Goal: Transaction & Acquisition: Download file/media

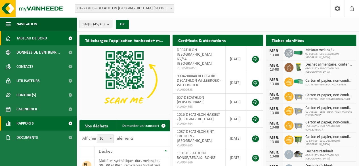
click at [70, 123] on span at bounding box center [70, 123] width 13 height 14
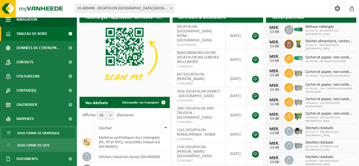
scroll to position [20, 0]
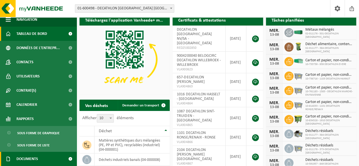
click at [68, 155] on span at bounding box center [70, 159] width 13 height 14
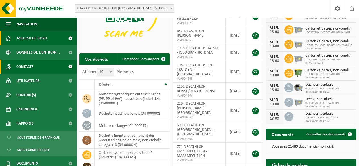
scroll to position [30, 0]
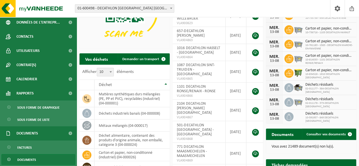
click at [35, 156] on span "Documents" at bounding box center [26, 159] width 19 height 11
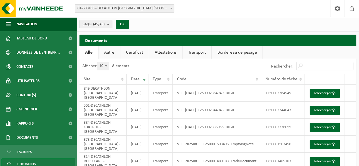
click at [144, 52] on link "Certificat" at bounding box center [134, 52] width 28 height 13
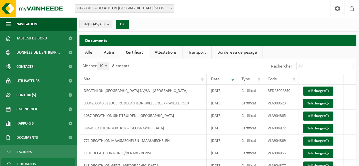
click at [175, 56] on link "Attestations" at bounding box center [165, 52] width 33 height 13
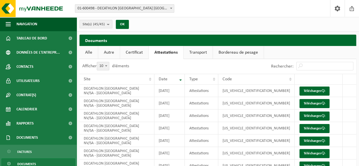
click at [195, 51] on link "Transport" at bounding box center [198, 52] width 29 height 13
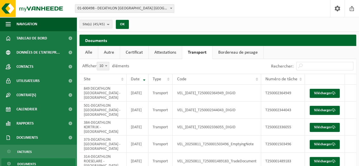
click at [136, 51] on link "Certificat" at bounding box center [134, 52] width 28 height 13
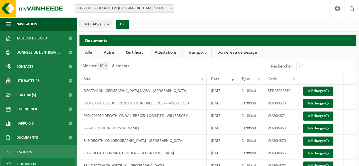
click at [110, 49] on link "Autre" at bounding box center [109, 52] width 22 height 13
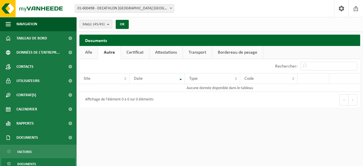
click at [92, 52] on link "Alle" at bounding box center [88, 52] width 18 height 13
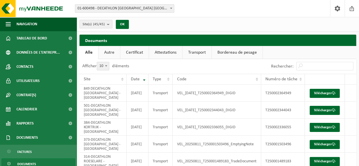
scroll to position [0, 0]
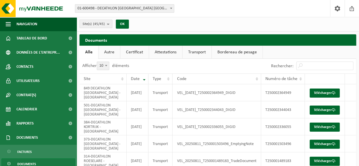
click at [129, 54] on link "Certificat" at bounding box center [134, 52] width 28 height 13
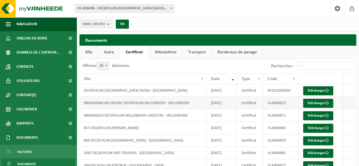
scroll to position [64, 0]
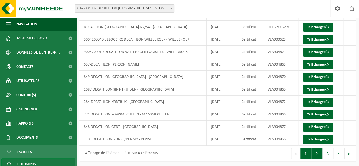
click at [322, 155] on button "2" at bounding box center [316, 153] width 11 height 11
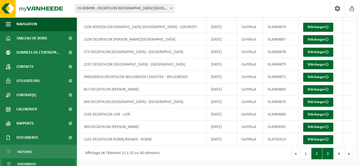
click at [330, 153] on button "3" at bounding box center [327, 153] width 11 height 11
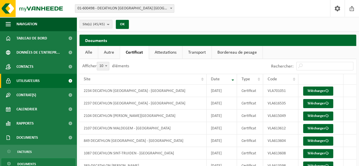
scroll to position [5, 0]
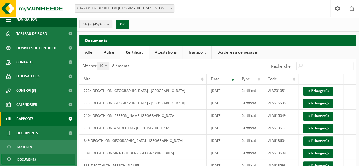
click at [64, 125] on span at bounding box center [70, 119] width 13 height 14
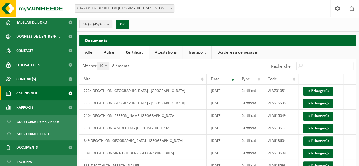
scroll to position [0, 0]
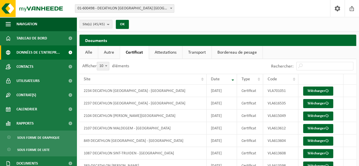
click at [64, 51] on span at bounding box center [70, 52] width 13 height 14
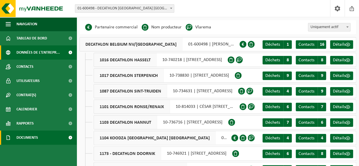
click at [45, 131] on link "Documents" at bounding box center [38, 138] width 77 height 14
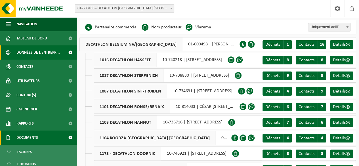
scroll to position [5, 0]
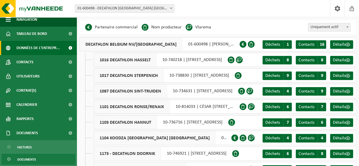
click at [43, 156] on link "Documents" at bounding box center [38, 159] width 74 height 11
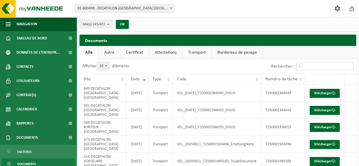
click at [311, 68] on input "Rechercher:" at bounding box center [324, 66] width 57 height 9
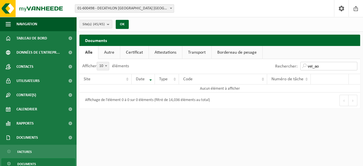
click at [317, 66] on input "vel_ao" at bounding box center [329, 66] width 57 height 9
type input "vel-ao"
click at [9, 26] on span "button" at bounding box center [8, 24] width 5 height 14
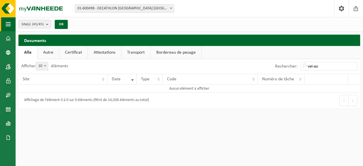
click at [9, 26] on span "button" at bounding box center [8, 24] width 5 height 14
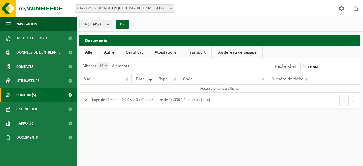
click at [28, 93] on span "Contrat(s)" at bounding box center [26, 95] width 20 height 14
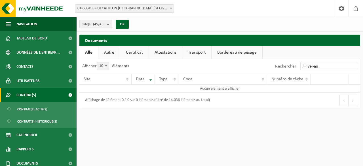
click at [28, 93] on span "Contrat(s)" at bounding box center [26, 95] width 20 height 14
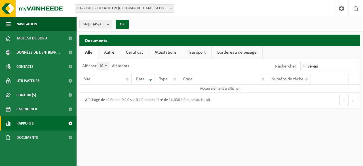
click at [28, 126] on span "Rapports" at bounding box center [24, 123] width 17 height 14
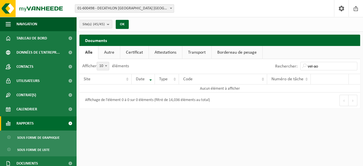
scroll to position [5, 0]
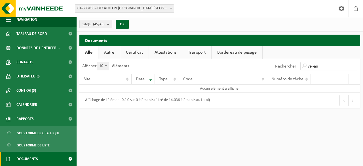
click at [26, 154] on span "Documents" at bounding box center [27, 159] width 22 height 14
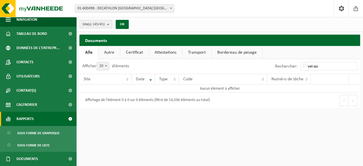
click at [36, 119] on link "Rapports" at bounding box center [38, 119] width 77 height 14
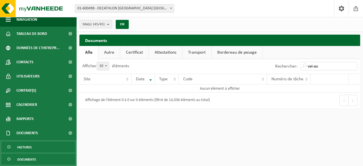
click at [43, 148] on link "Factures" at bounding box center [38, 147] width 74 height 11
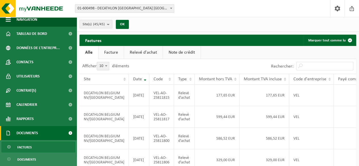
click at [44, 146] on link "Factures" at bounding box center [38, 147] width 74 height 11
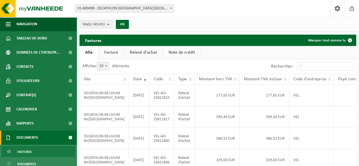
click at [141, 51] on link "Relevé d'achat" at bounding box center [143, 52] width 39 height 13
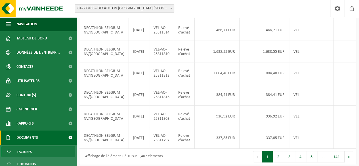
scroll to position [205, 0]
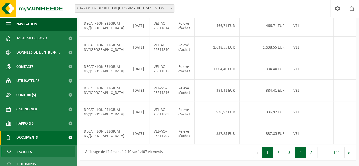
click at [302, 154] on button "4" at bounding box center [300, 152] width 11 height 11
click at [313, 153] on button "5" at bounding box center [311, 152] width 11 height 11
click at [313, 153] on button "6" at bounding box center [311, 152] width 11 height 11
click at [313, 153] on button "7" at bounding box center [311, 152] width 11 height 11
click at [313, 153] on button "8" at bounding box center [311, 152] width 11 height 11
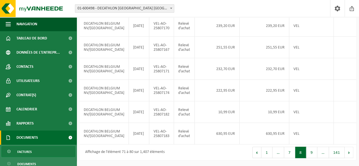
click at [313, 153] on button "9" at bounding box center [311, 152] width 11 height 11
click at [313, 153] on button "10" at bounding box center [310, 152] width 13 height 11
click at [313, 153] on div "Afficher 10 25 50 100 10 éléments Rechercher: Site Date Code Type Montant hors …" at bounding box center [217, 31] width 277 height 257
click at [313, 153] on button "11" at bounding box center [310, 152] width 13 height 11
click at [310, 151] on button "12" at bounding box center [310, 152] width 13 height 11
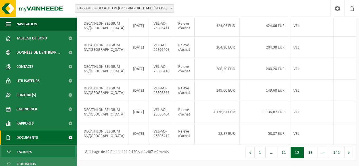
click at [310, 151] on button "13" at bounding box center [310, 152] width 13 height 11
click at [310, 151] on div "Afficher 10 25 50 100 10 éléments Rechercher: Site Date Code Type Montant hors …" at bounding box center [217, 31] width 277 height 257
click at [310, 151] on button "14" at bounding box center [310, 152] width 13 height 11
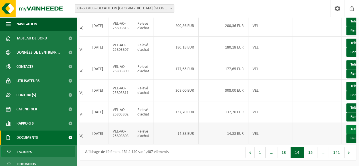
click at [346, 125] on link "Télécharger" at bounding box center [361, 129] width 30 height 9
click at [287, 154] on button "13" at bounding box center [283, 152] width 13 height 11
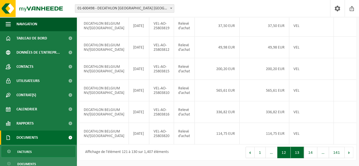
click at [290, 153] on button "12" at bounding box center [283, 152] width 13 height 11
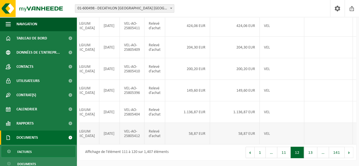
scroll to position [0, 41]
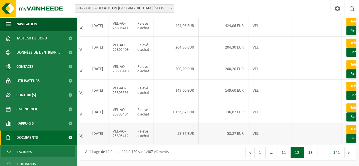
click at [346, 125] on link "Télécharger" at bounding box center [361, 129] width 30 height 9
click at [307, 151] on button "13" at bounding box center [310, 152] width 13 height 11
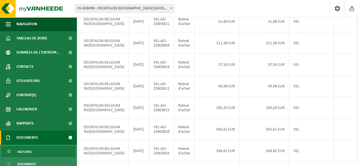
scroll to position [205, 0]
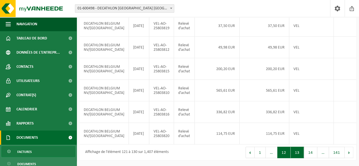
click at [284, 151] on button "12" at bounding box center [283, 152] width 13 height 11
click at [310, 153] on button "13" at bounding box center [310, 152] width 13 height 11
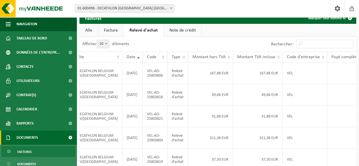
scroll to position [0, 41]
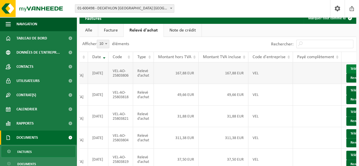
click at [346, 72] on link "Télécharger" at bounding box center [361, 68] width 30 height 9
click at [346, 95] on link "Télécharger" at bounding box center [361, 90] width 30 height 9
click at [346, 117] on link "Télécharger" at bounding box center [361, 112] width 30 height 9
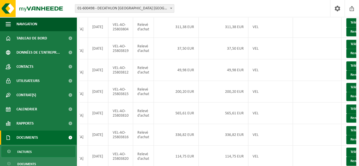
scroll to position [135, 0]
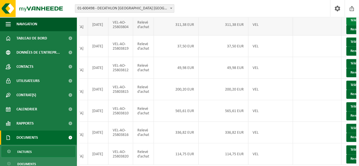
click at [346, 25] on link "Télécharger" at bounding box center [361, 20] width 30 height 9
click at [346, 47] on link "Télécharger" at bounding box center [361, 41] width 30 height 9
click at [346, 68] on link "Télécharger" at bounding box center [361, 63] width 30 height 9
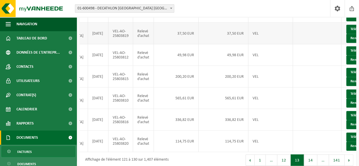
scroll to position [149, 0]
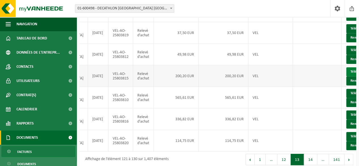
click at [346, 76] on link "Télécharger" at bounding box center [361, 71] width 30 height 9
click at [346, 98] on link "Télécharger" at bounding box center [361, 93] width 30 height 9
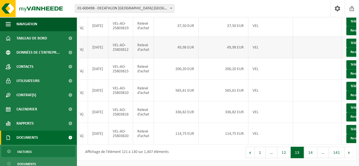
scroll to position [205, 0]
click at [346, 103] on link "Télécharger" at bounding box center [361, 107] width 30 height 9
click at [346, 125] on link "Télécharger" at bounding box center [361, 129] width 30 height 9
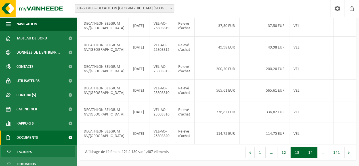
click at [309, 154] on button "14" at bounding box center [310, 152] width 13 height 11
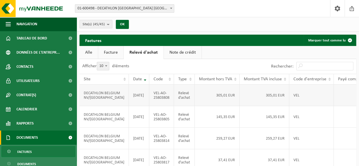
scroll to position [0, 41]
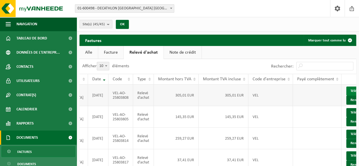
click at [346, 94] on link "Télécharger" at bounding box center [361, 91] width 30 height 9
click at [346, 114] on link "Télécharger" at bounding box center [361, 112] width 30 height 9
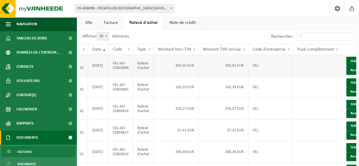
scroll to position [30, 0]
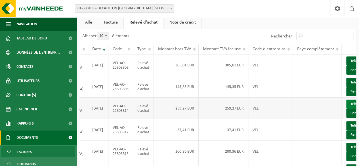
click at [346, 109] on link "Télécharger" at bounding box center [361, 104] width 30 height 9
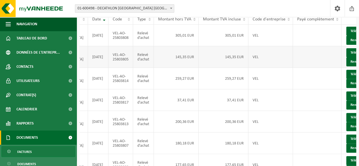
scroll to position [60, 0]
click at [346, 101] on link "Télécharger" at bounding box center [361, 96] width 30 height 9
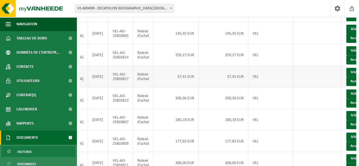
scroll to position [85, 0]
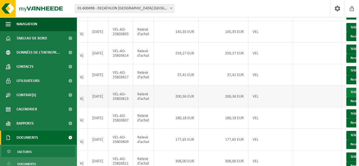
click at [346, 97] on link "Télécharger" at bounding box center [361, 92] width 30 height 9
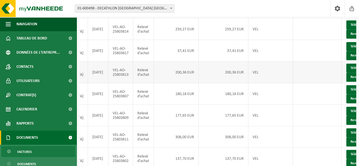
scroll to position [129, 0]
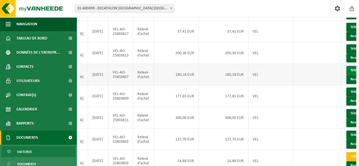
click at [346, 75] on link "Télécharger" at bounding box center [361, 70] width 30 height 9
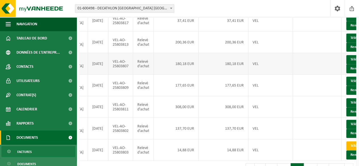
scroll to position [155, 0]
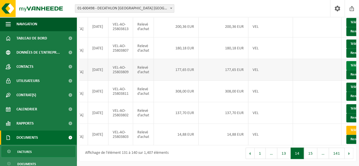
click at [346, 70] on link "Télécharger" at bounding box center [361, 65] width 30 height 9
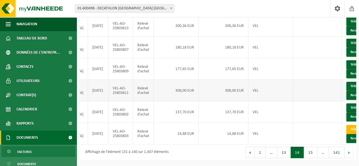
scroll to position [205, 0]
click at [346, 82] on link "Télécharger" at bounding box center [361, 86] width 30 height 9
click at [346, 103] on link "Télécharger" at bounding box center [361, 107] width 30 height 9
click at [346, 125] on link "Télécharger" at bounding box center [361, 129] width 30 height 9
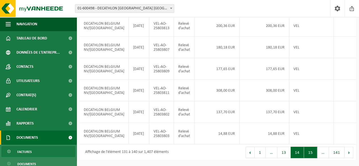
click at [310, 157] on button "15" at bounding box center [310, 152] width 13 height 11
click at [285, 154] on button "14" at bounding box center [283, 152] width 13 height 11
click at [309, 153] on button "15" at bounding box center [310, 152] width 13 height 11
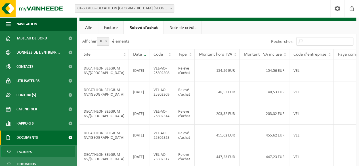
scroll to position [0, 0]
